Goal: Understand process/instructions: Learn how to perform a task or action

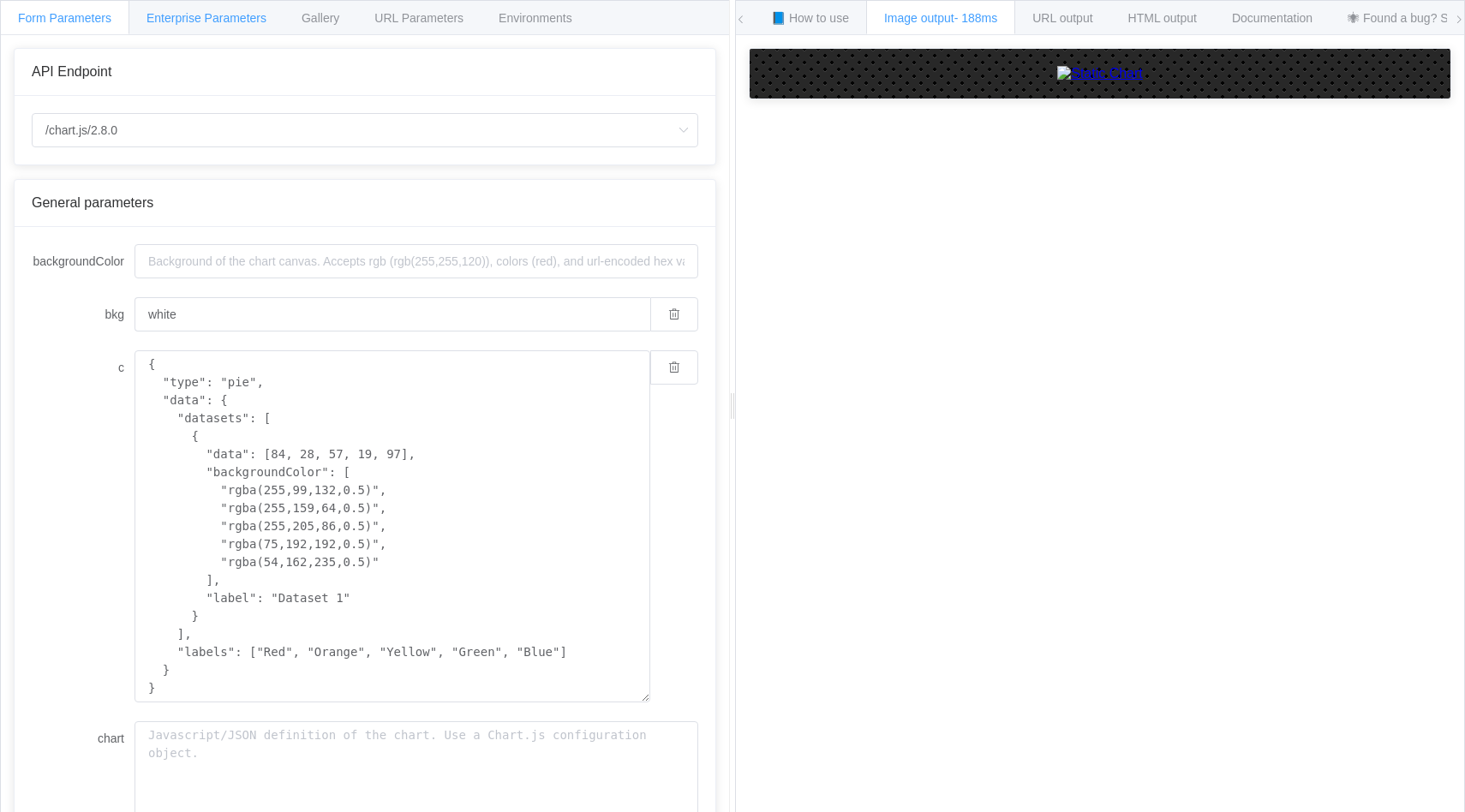
click at [246, 25] on div "Enterprise Parameters" at bounding box center [206, 17] width 156 height 34
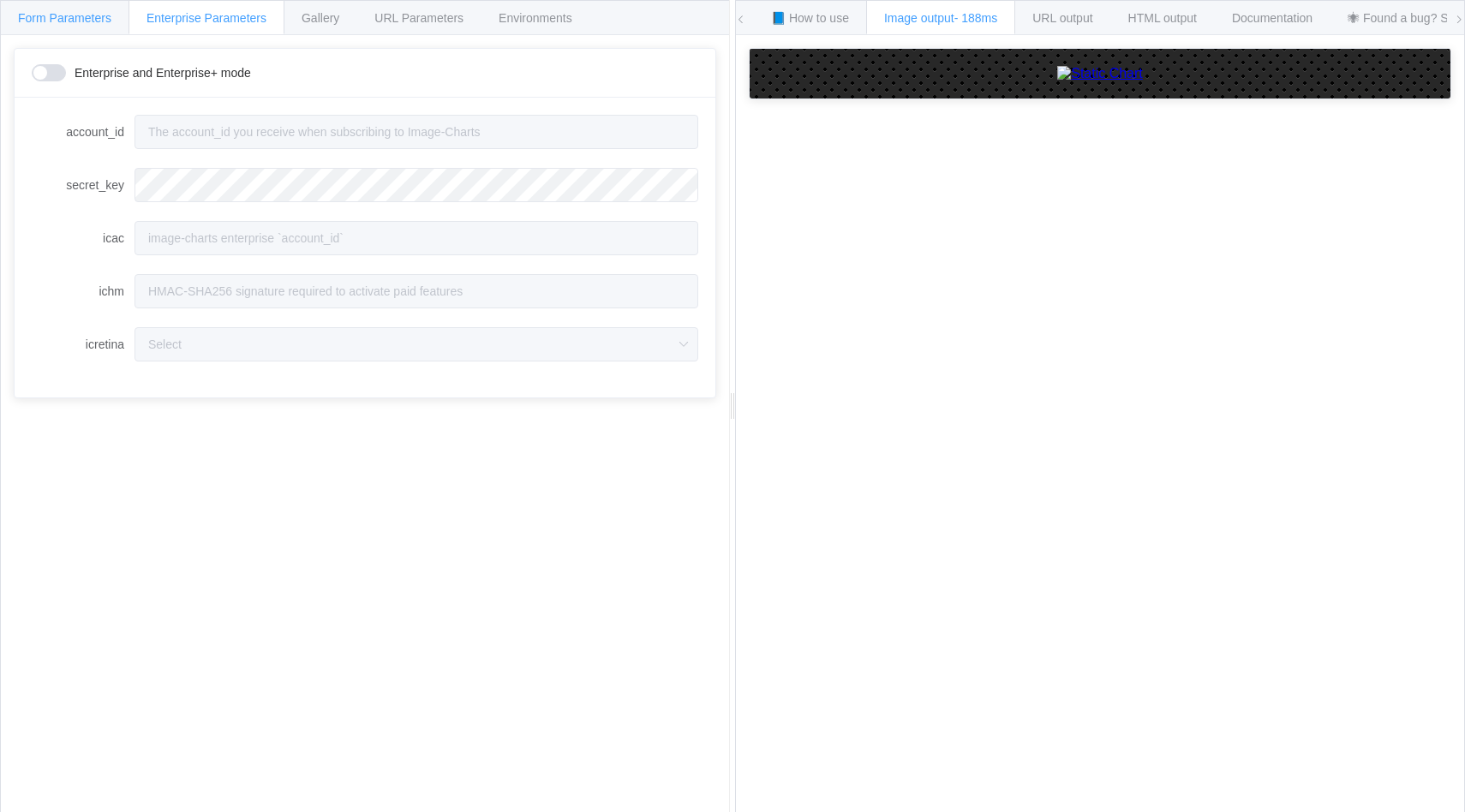
click at [64, 19] on span "Form Parameters" at bounding box center [64, 17] width 93 height 14
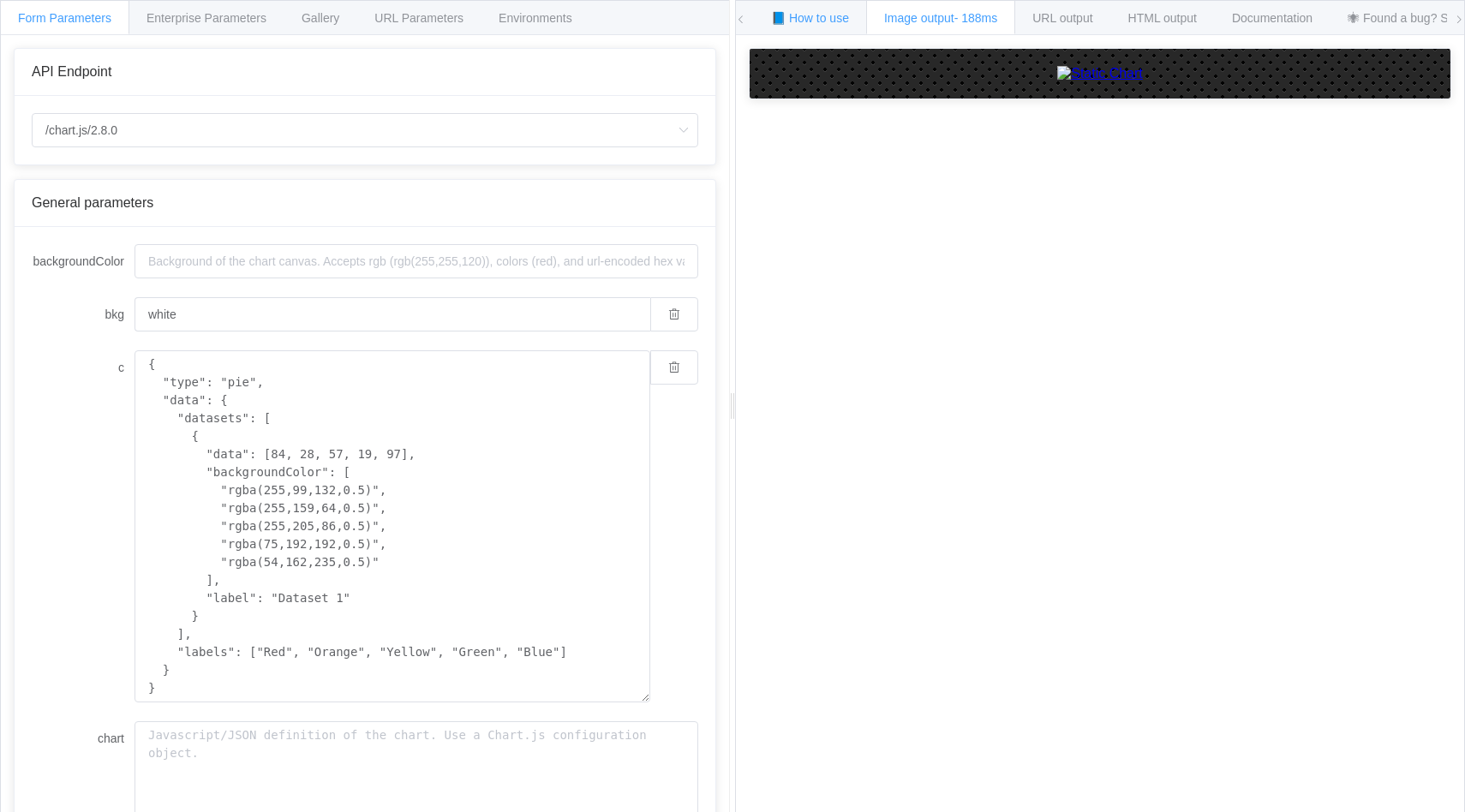
click at [850, 24] on div "📘 How to use" at bounding box center [810, 17] width 114 height 34
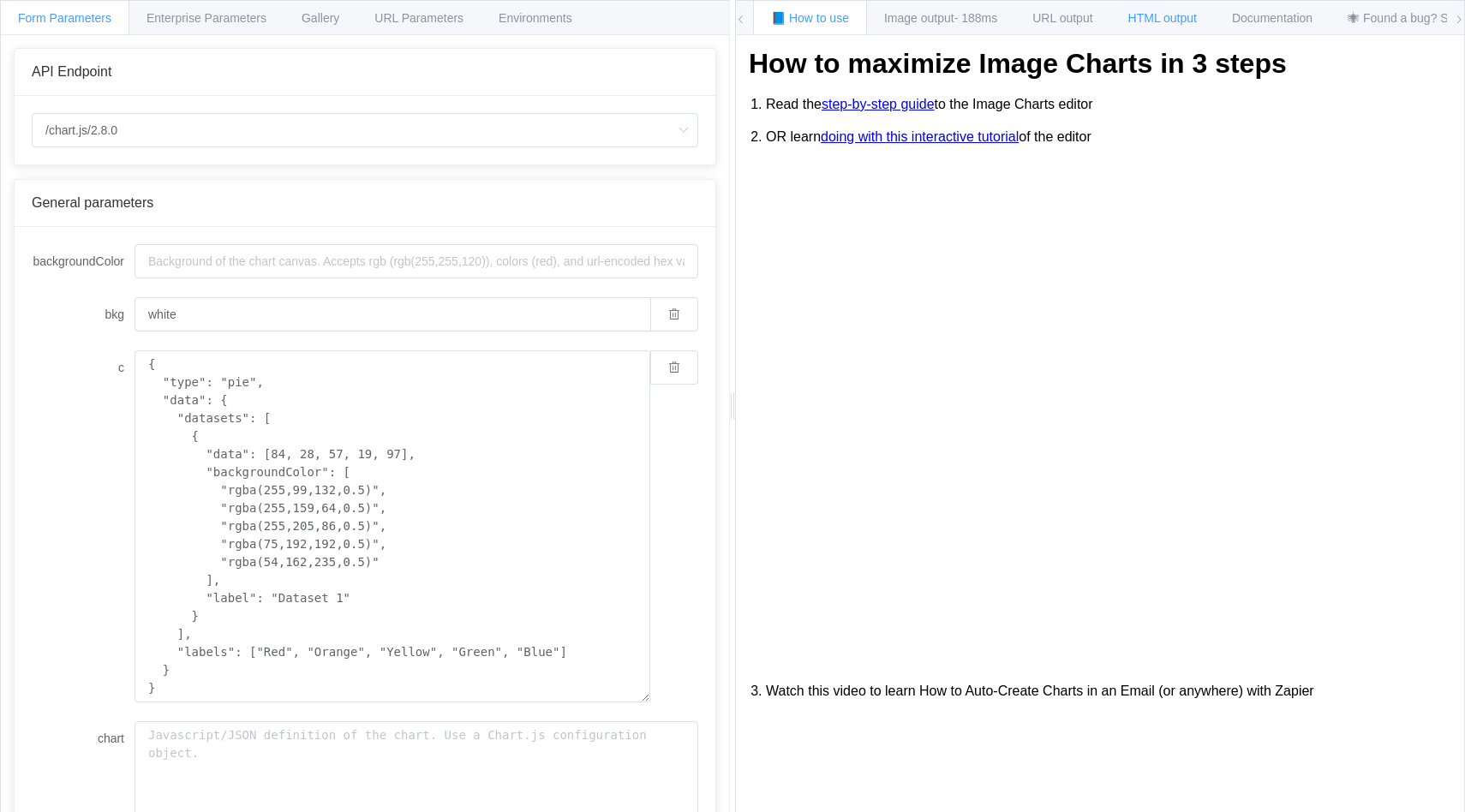
click at [1144, 19] on span "HTML output" at bounding box center [1163, 17] width 69 height 14
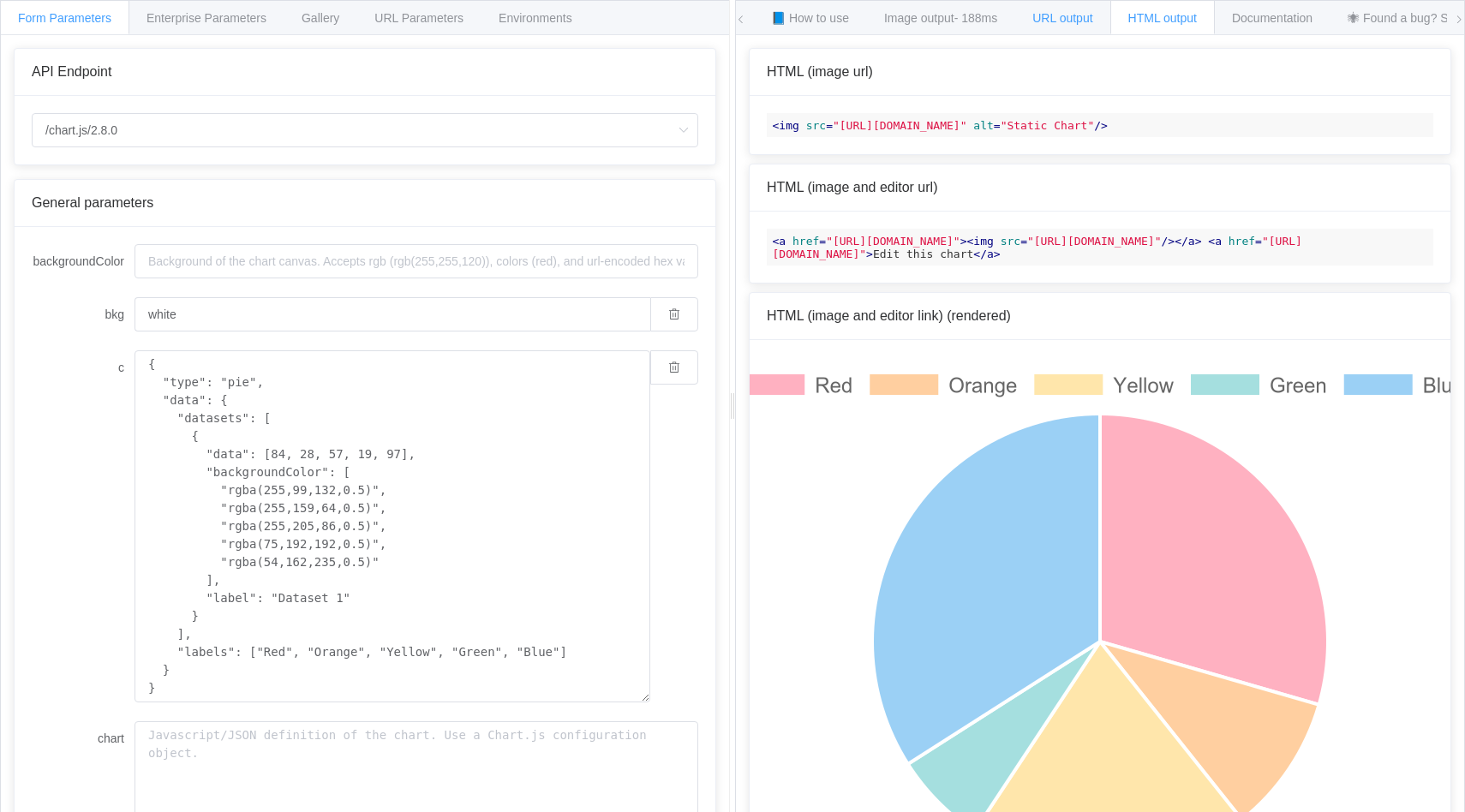
click at [1025, 23] on div "URL output" at bounding box center [1063, 17] width 96 height 34
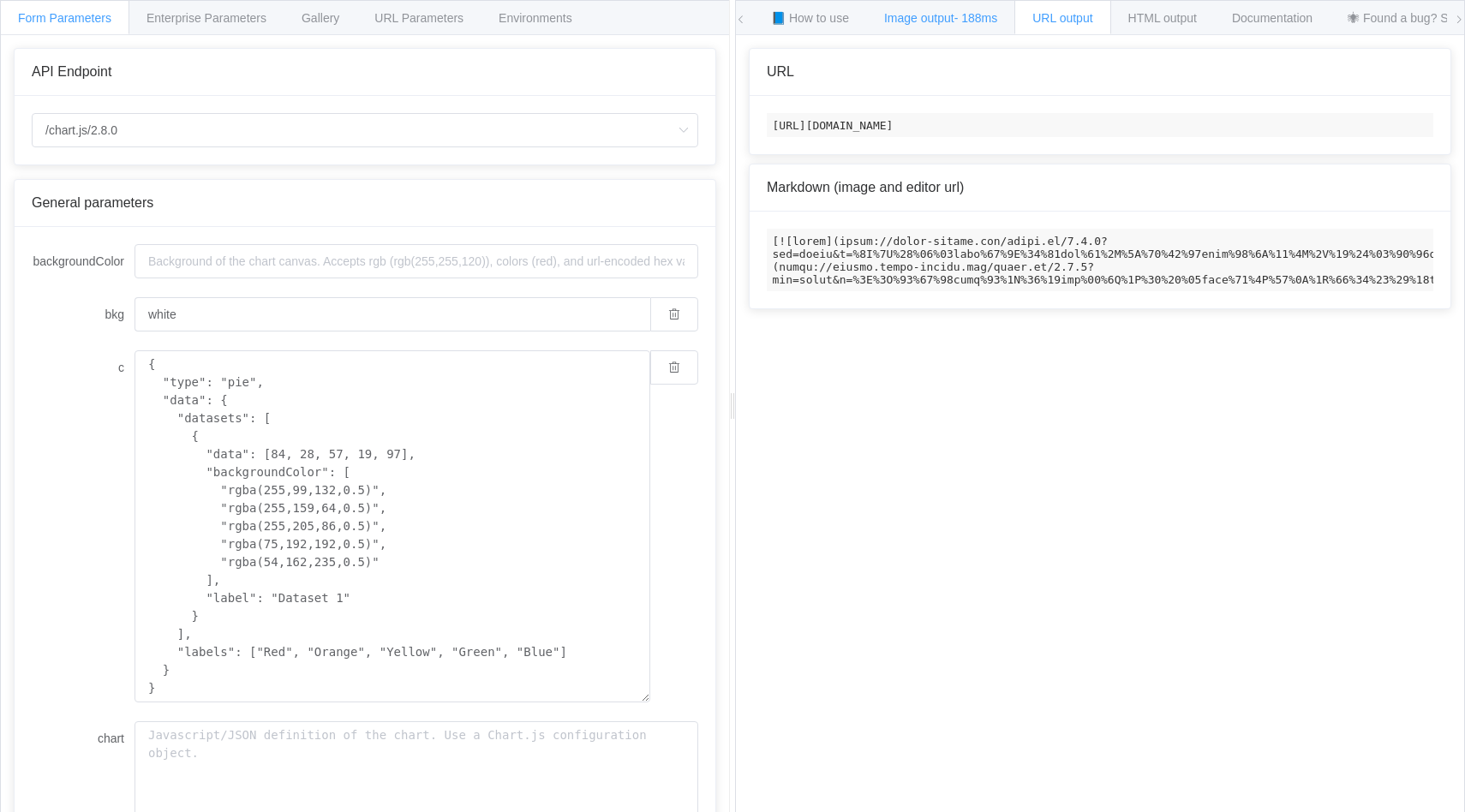
click at [884, 16] on span "Image output - 188ms" at bounding box center [940, 17] width 113 height 14
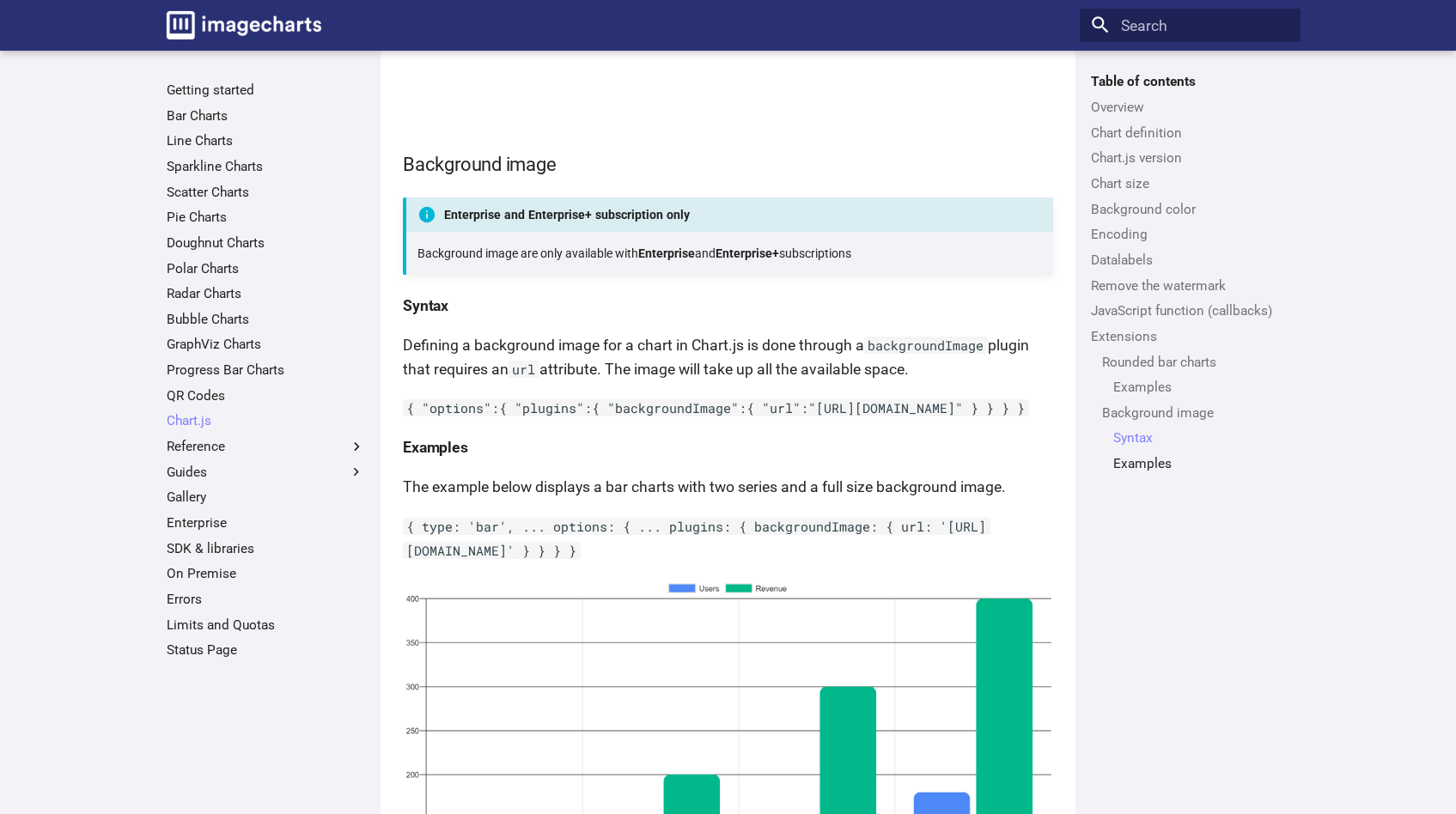
scroll to position [9690, 0]
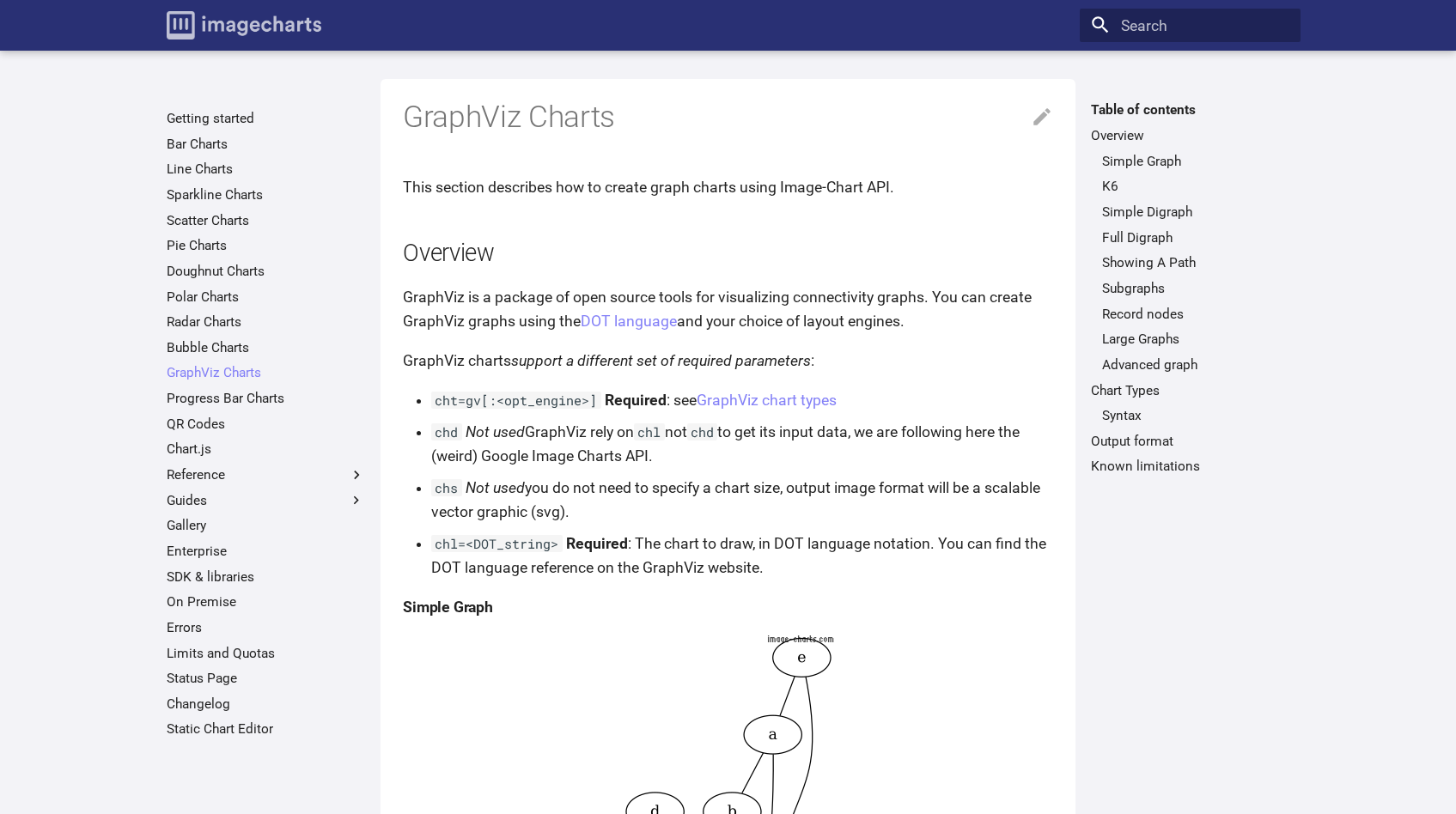
click at [296, 25] on img "Image-Charts documentation" at bounding box center [244, 24] width 155 height 28
